Goal: Task Accomplishment & Management: Manage account settings

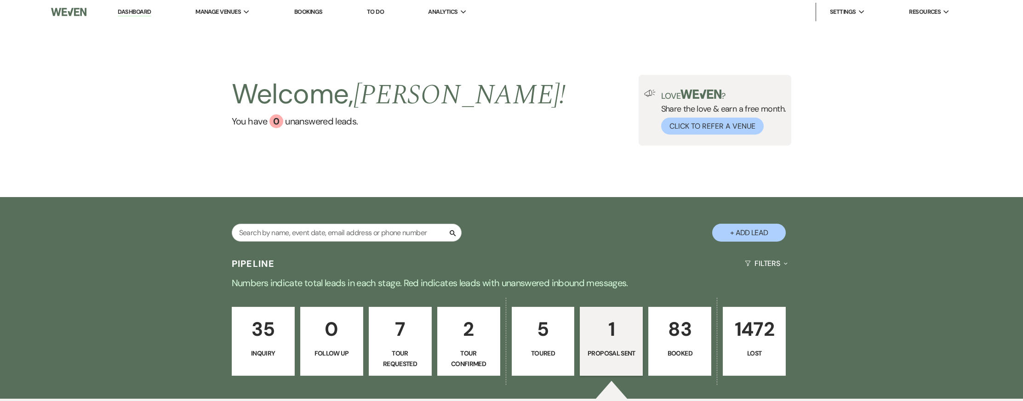
select select "6"
click at [612, 333] on p "1" at bounding box center [610, 329] width 51 height 31
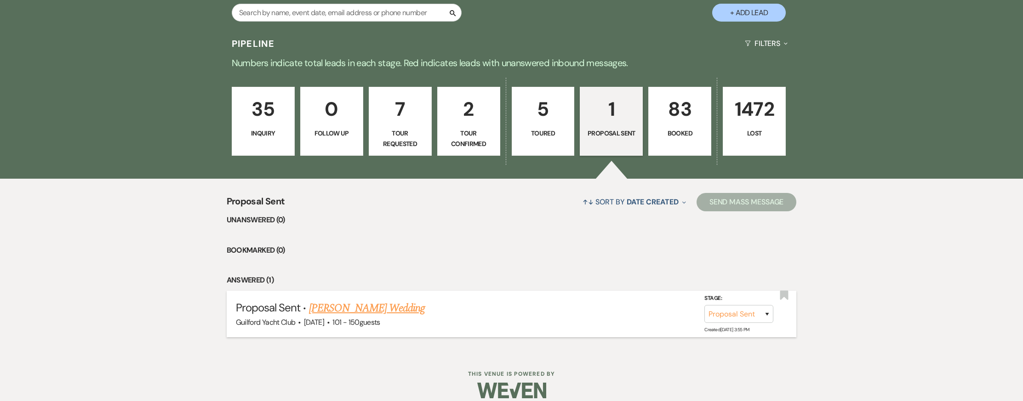
scroll to position [231, 0]
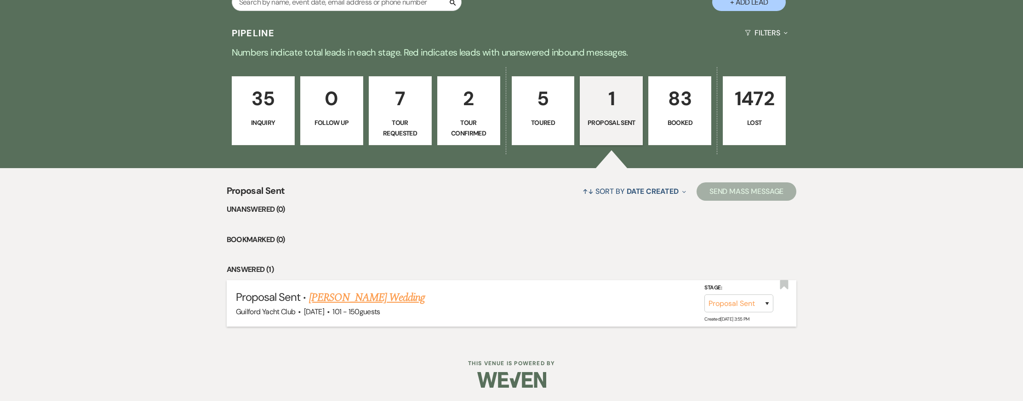
click at [397, 299] on link "[PERSON_NAME] Wedding" at bounding box center [367, 298] width 116 height 17
select select "6"
select select "2"
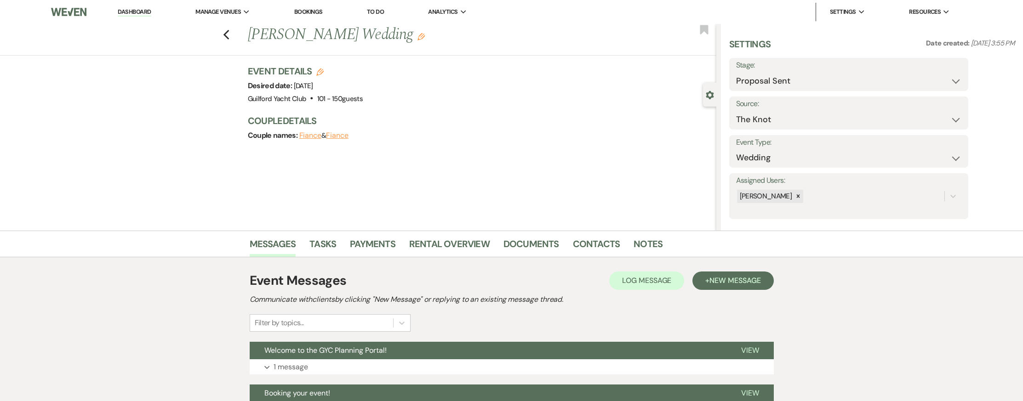
scroll to position [199, 0]
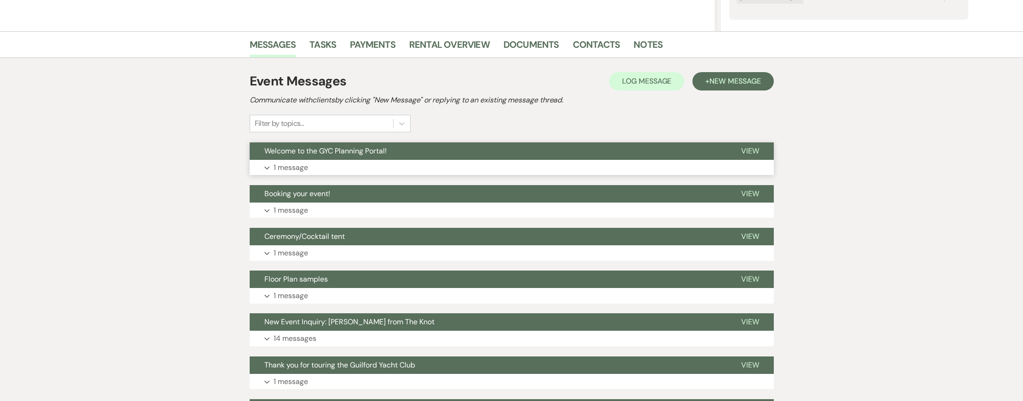
drag, startPoint x: 744, startPoint y: 154, endPoint x: 736, endPoint y: 156, distance: 7.9
click at [744, 154] on span "View" at bounding box center [750, 151] width 18 height 10
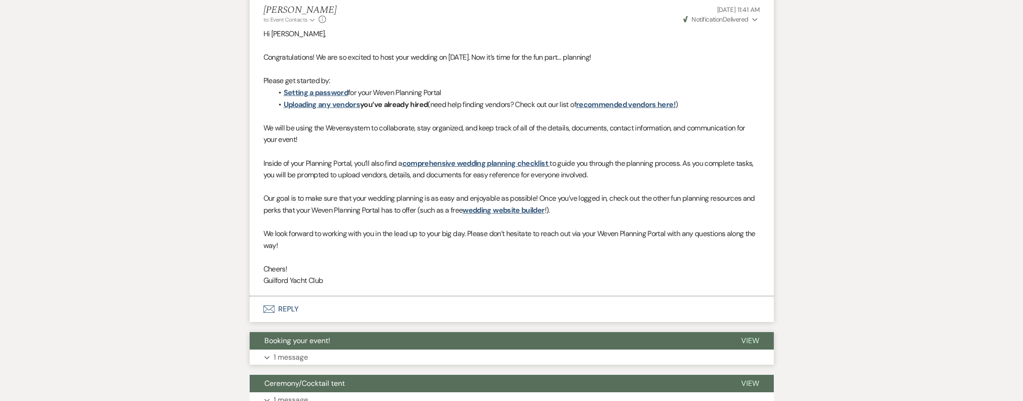
scroll to position [505, 0]
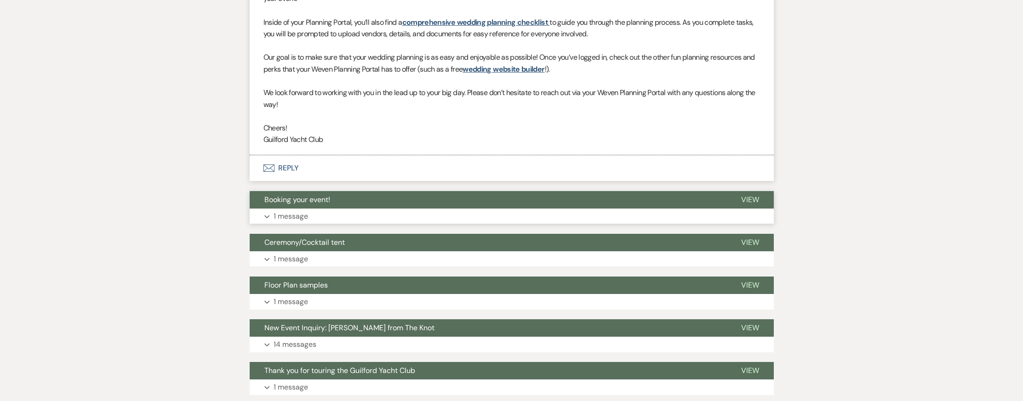
click at [755, 201] on span "View" at bounding box center [750, 200] width 18 height 10
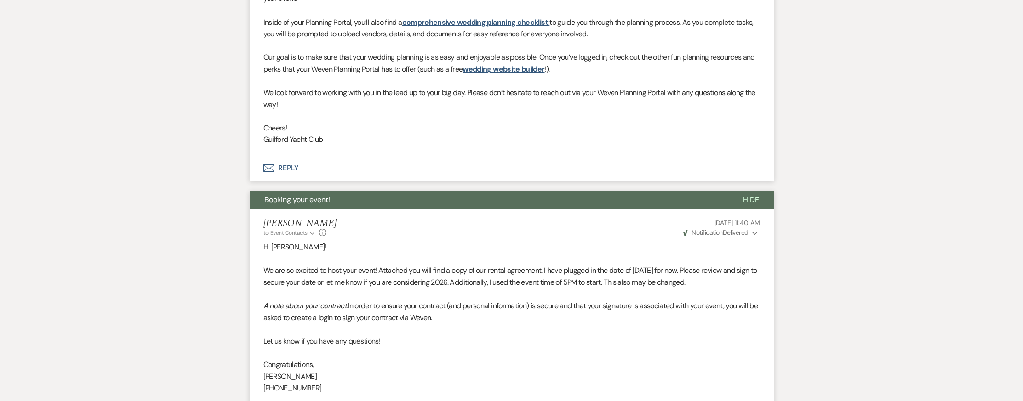
click at [723, 241] on li "[PERSON_NAME] to: Event Contacts Expand Info [DATE] 11:40 AM Weven Check Notifi…" at bounding box center [512, 317] width 524 height 217
click at [723, 234] on span "Weven Check Notification Delivered" at bounding box center [715, 232] width 65 height 8
click at [629, 231] on div "[PERSON_NAME] to: Event Contacts Expand Info [DATE] 11:40 AM Weven Check Notifi…" at bounding box center [511, 228] width 496 height 20
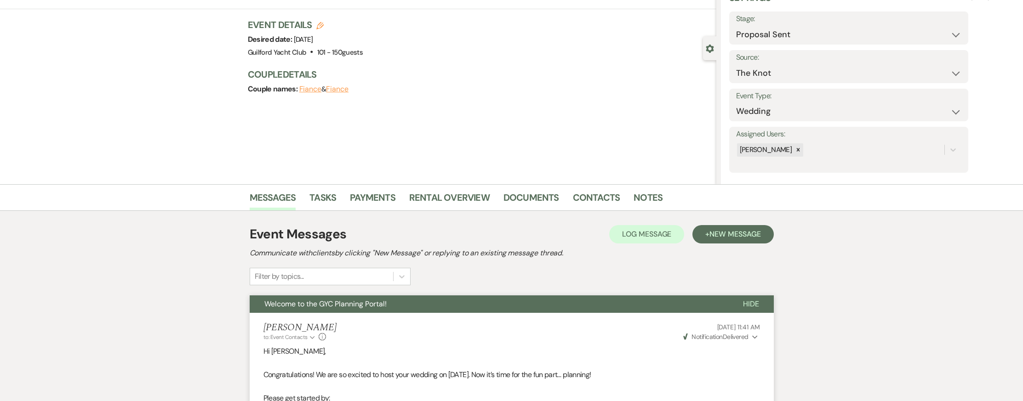
scroll to position [0, 0]
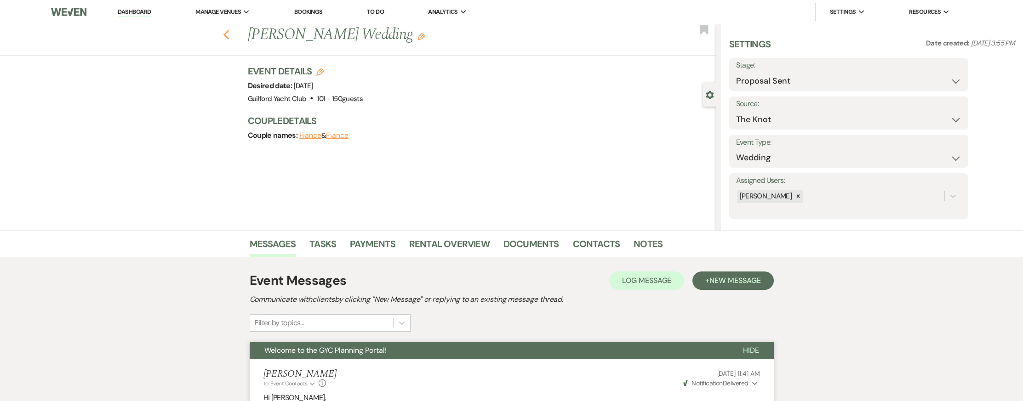
click at [225, 37] on use "button" at bounding box center [226, 35] width 6 height 10
select select "6"
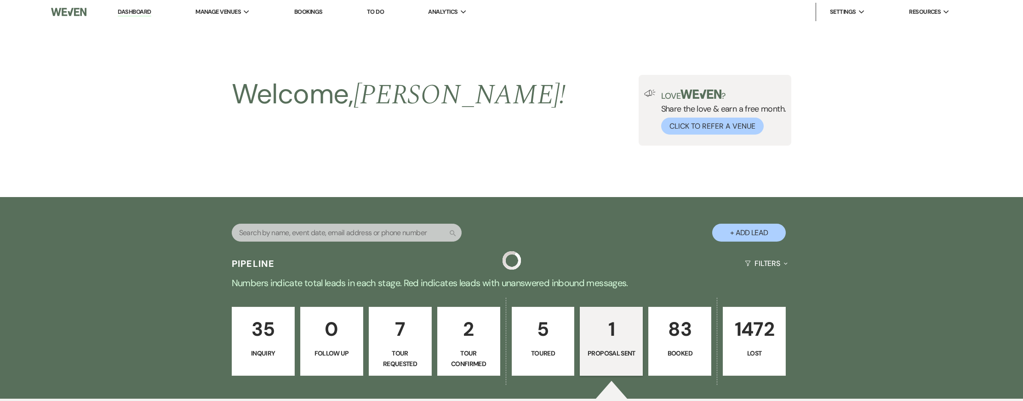
scroll to position [231, 0]
